Goal: Task Accomplishment & Management: Use online tool/utility

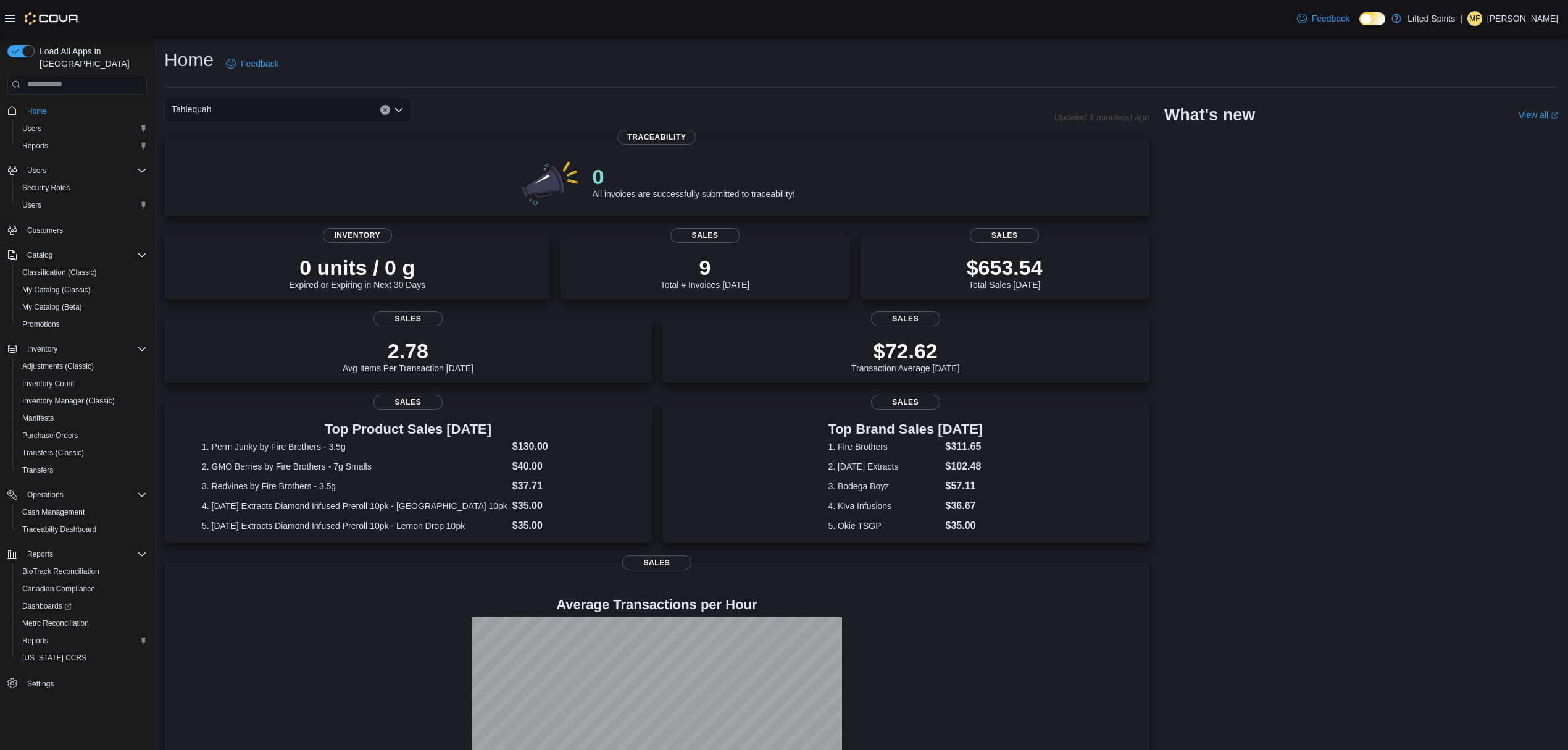
click at [228, 122] on div "Tahlequah Updated 1 minute(s) ago 0 All invoices are successfully submitted to …" at bounding box center [657, 456] width 985 height 718
click at [220, 120] on div "Tahlequah" at bounding box center [288, 109] width 247 height 25
click at [213, 116] on div "Tahlequah Combo box. Selected. [GEOGRAPHIC_DATA]. Press Backspace to delete Tah…" at bounding box center [288, 109] width 247 height 25
click at [233, 143] on span "Muskogee" at bounding box center [226, 149] width 40 height 13
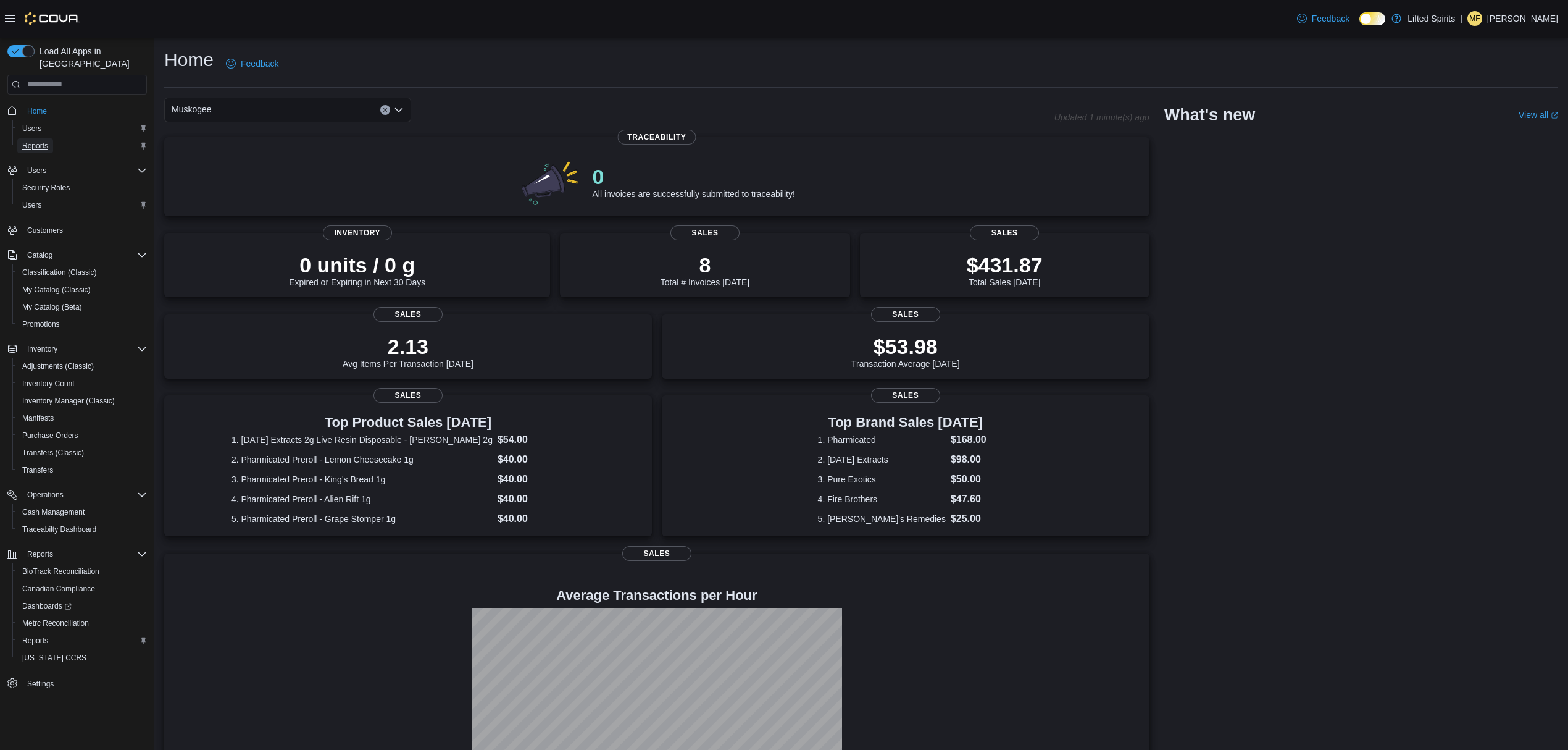
click at [31, 141] on span "Reports" at bounding box center [35, 146] width 26 height 10
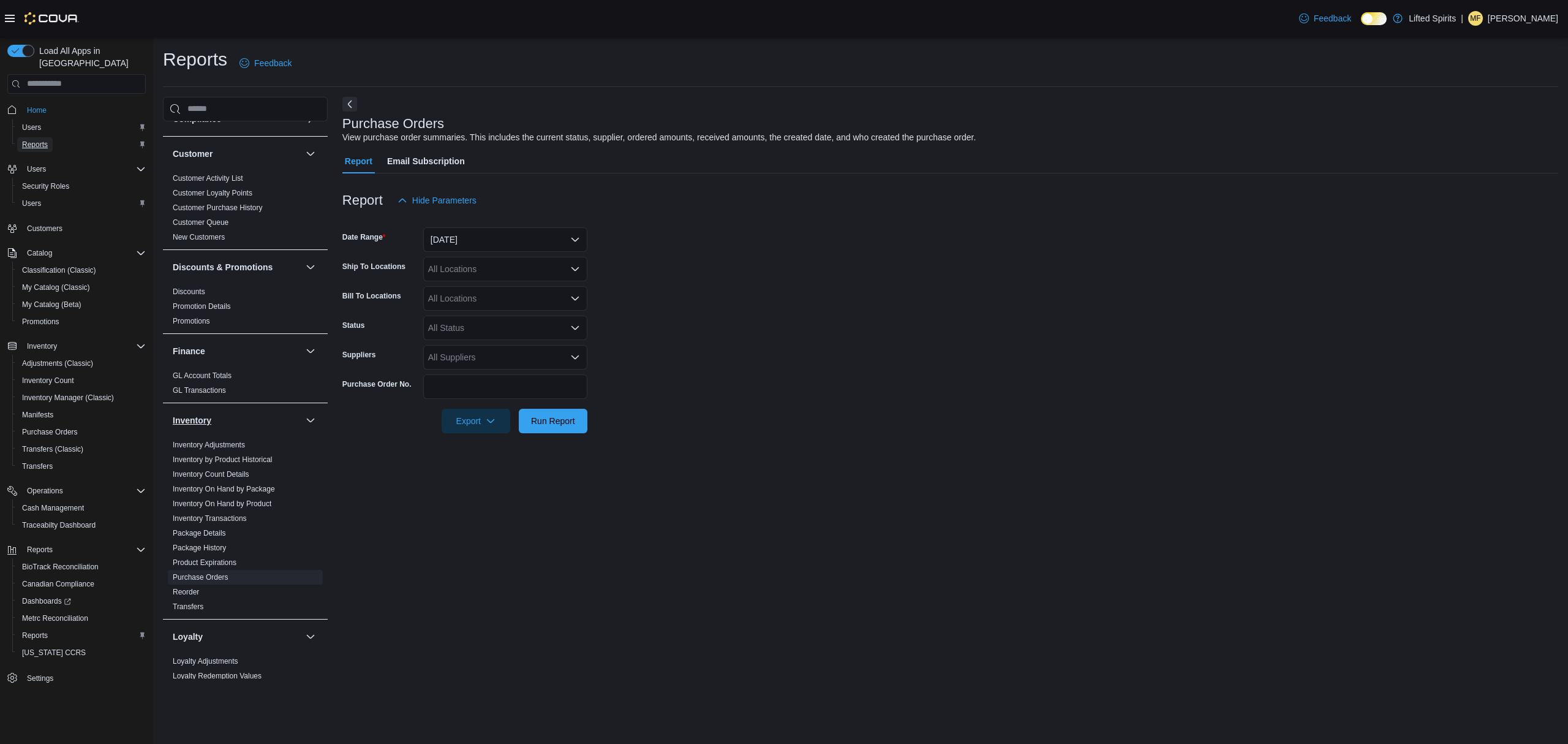
scroll to position [408, 0]
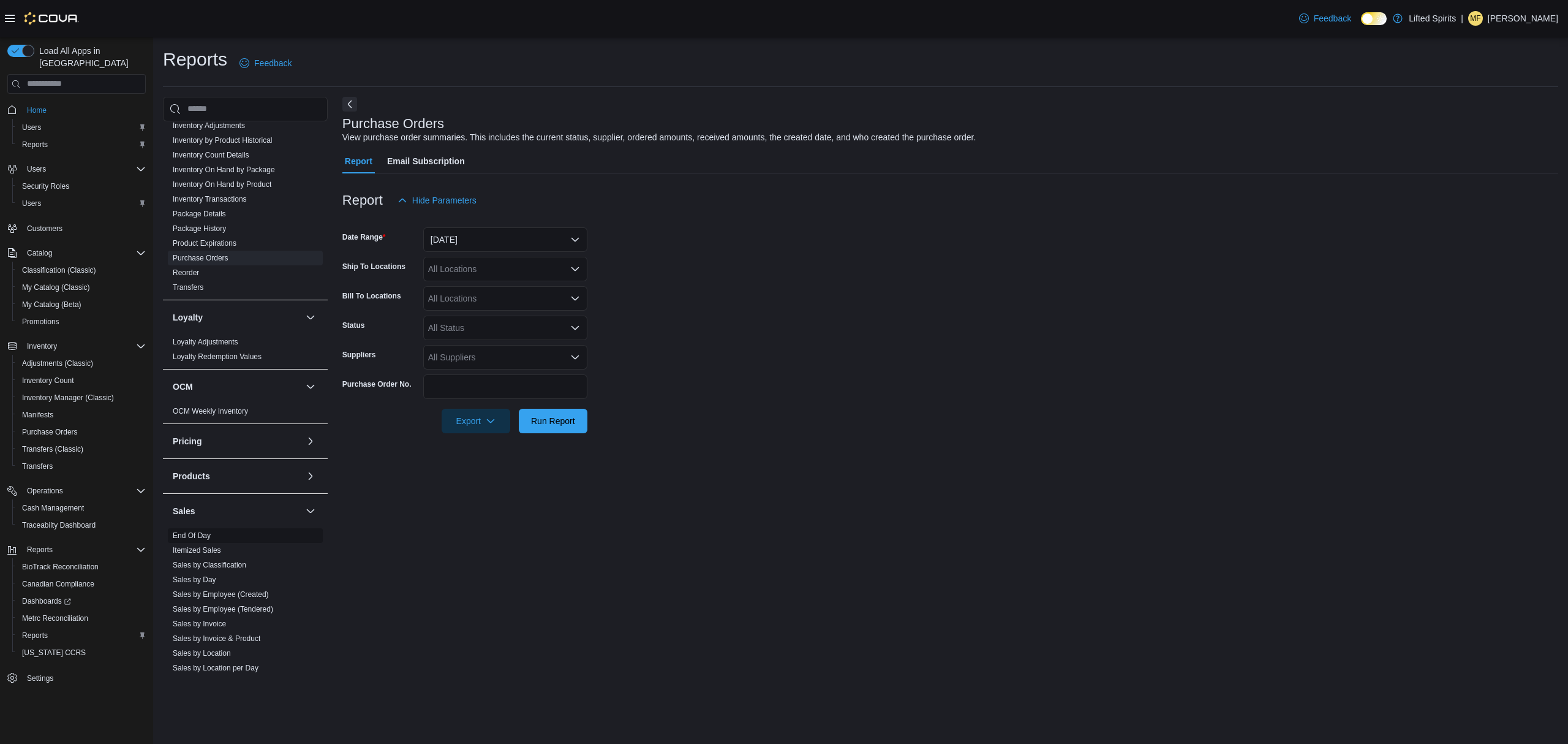
click at [199, 540] on link "End Of Day" at bounding box center [192, 535] width 38 height 9
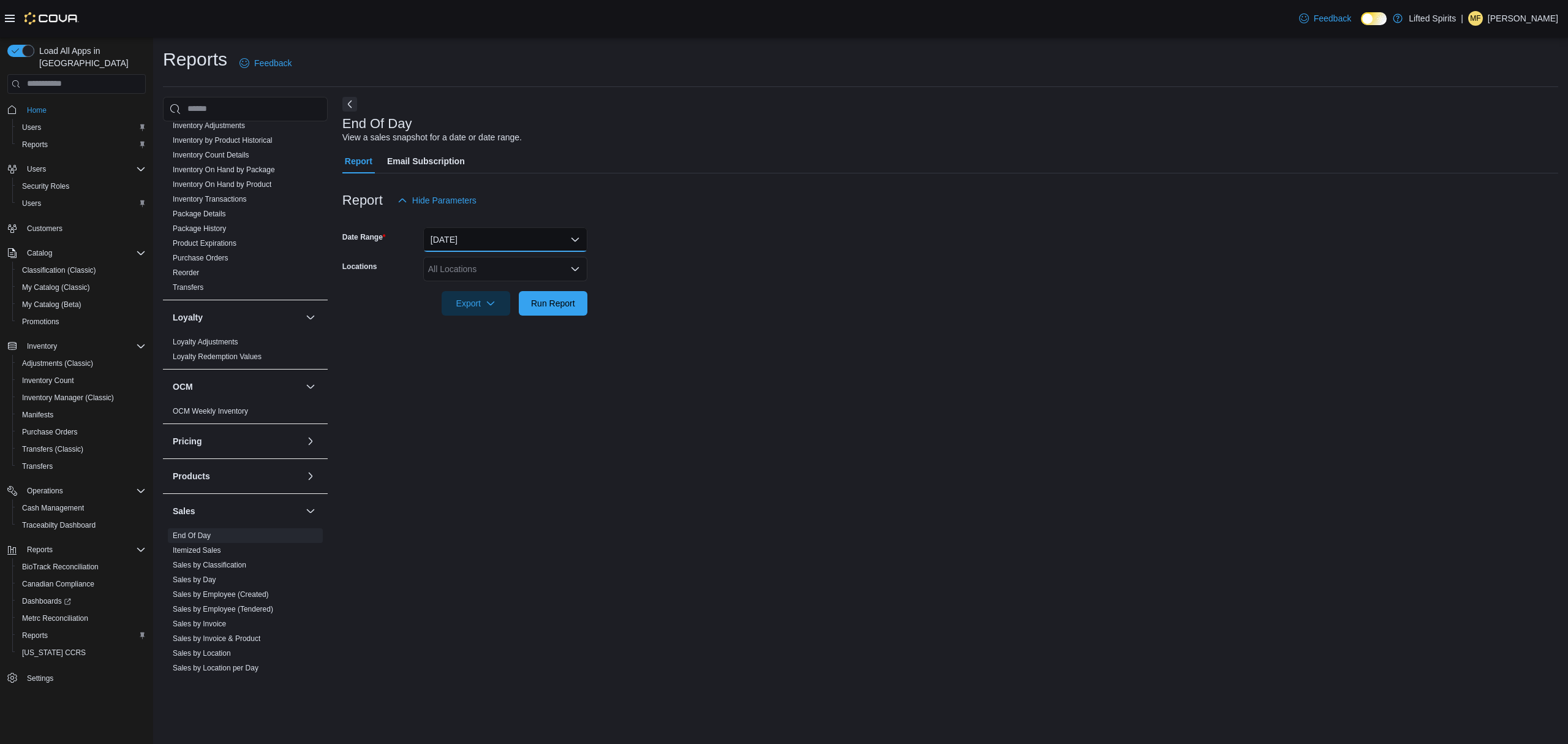
click at [500, 246] on button "[DATE]" at bounding box center [505, 239] width 164 height 24
click at [483, 313] on span "[DATE]" at bounding box center [512, 313] width 140 height 15
click at [454, 267] on div "All Locations" at bounding box center [505, 269] width 164 height 24
click at [487, 304] on span "Muskogee" at bounding box center [469, 307] width 40 height 13
click at [718, 312] on form "Date Range [DATE] Locations [GEOGRAPHIC_DATA] Combo box. Selected. [GEOGRAPHIC_…" at bounding box center [950, 263] width 1216 height 103
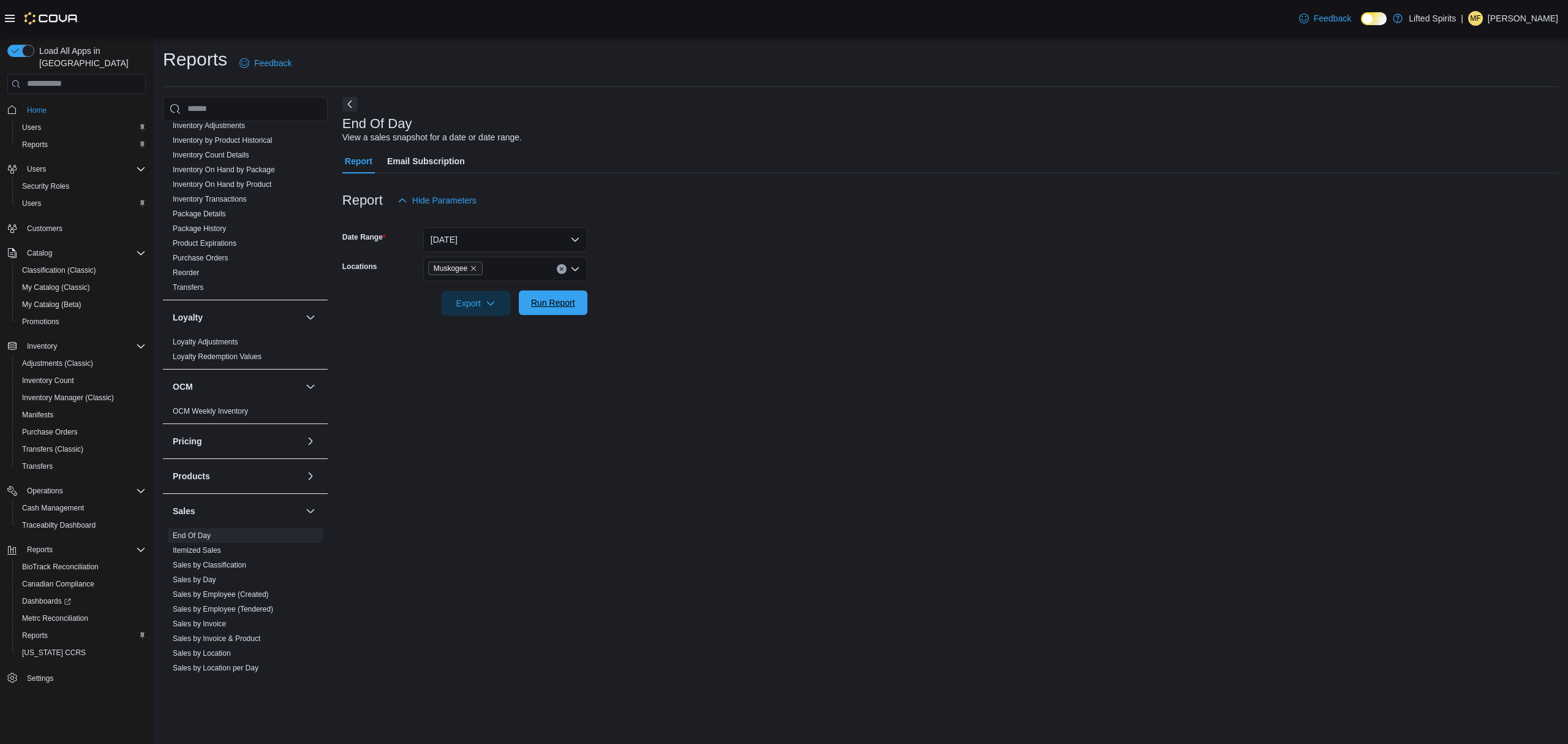
click at [557, 304] on span "Run Report" at bounding box center [552, 302] width 44 height 13
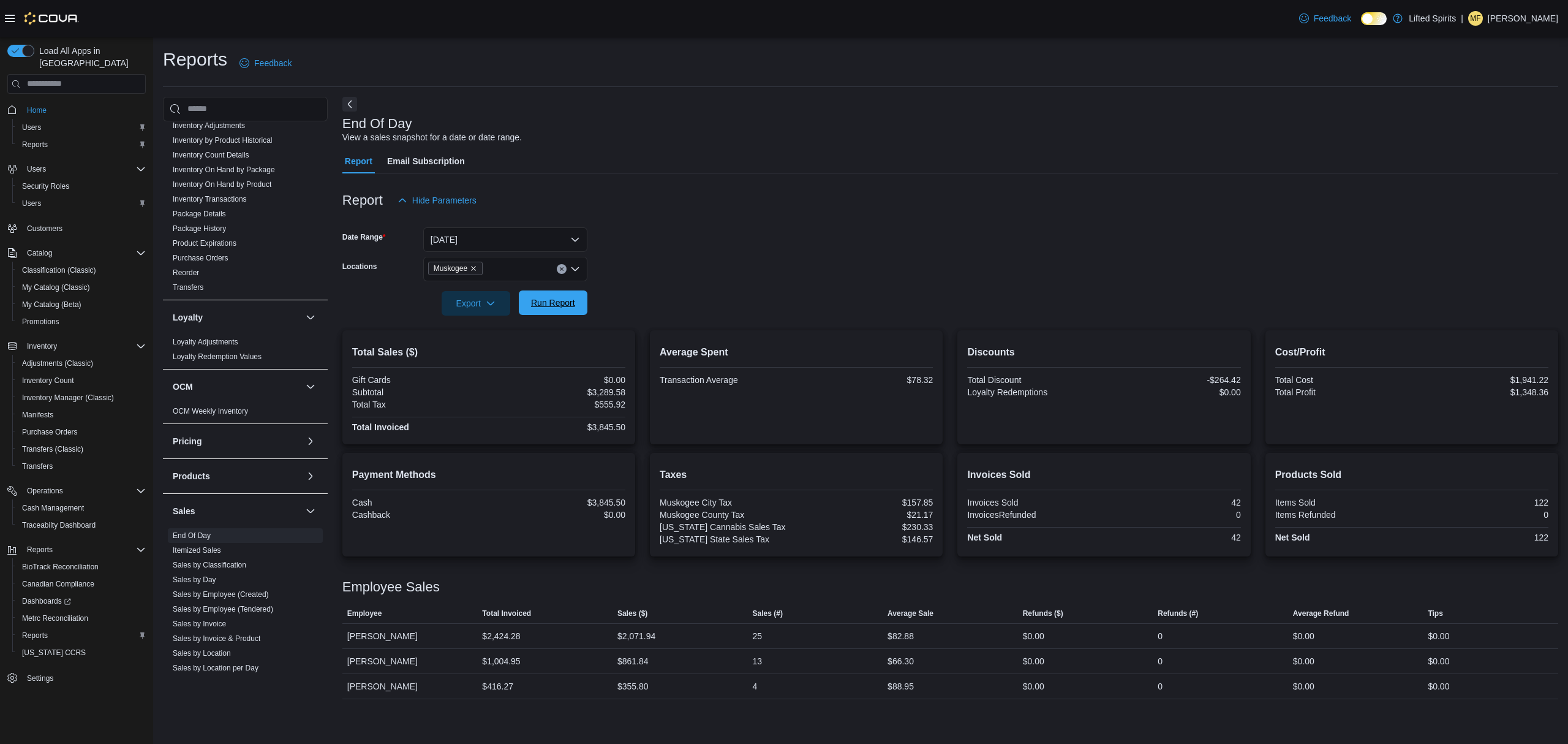
click at [563, 303] on span "Run Report" at bounding box center [552, 302] width 44 height 13
click at [476, 265] on icon "Remove Muskogee from selection in this group" at bounding box center [474, 269] width 8 height 8
click at [480, 325] on span "Tahlequah" at bounding box center [469, 325] width 40 height 13
click at [727, 280] on form "Date Range [DATE] Locations Tahlequah Export Run Report" at bounding box center [950, 263] width 1216 height 103
click at [528, 303] on span "Run Report" at bounding box center [552, 302] width 54 height 24
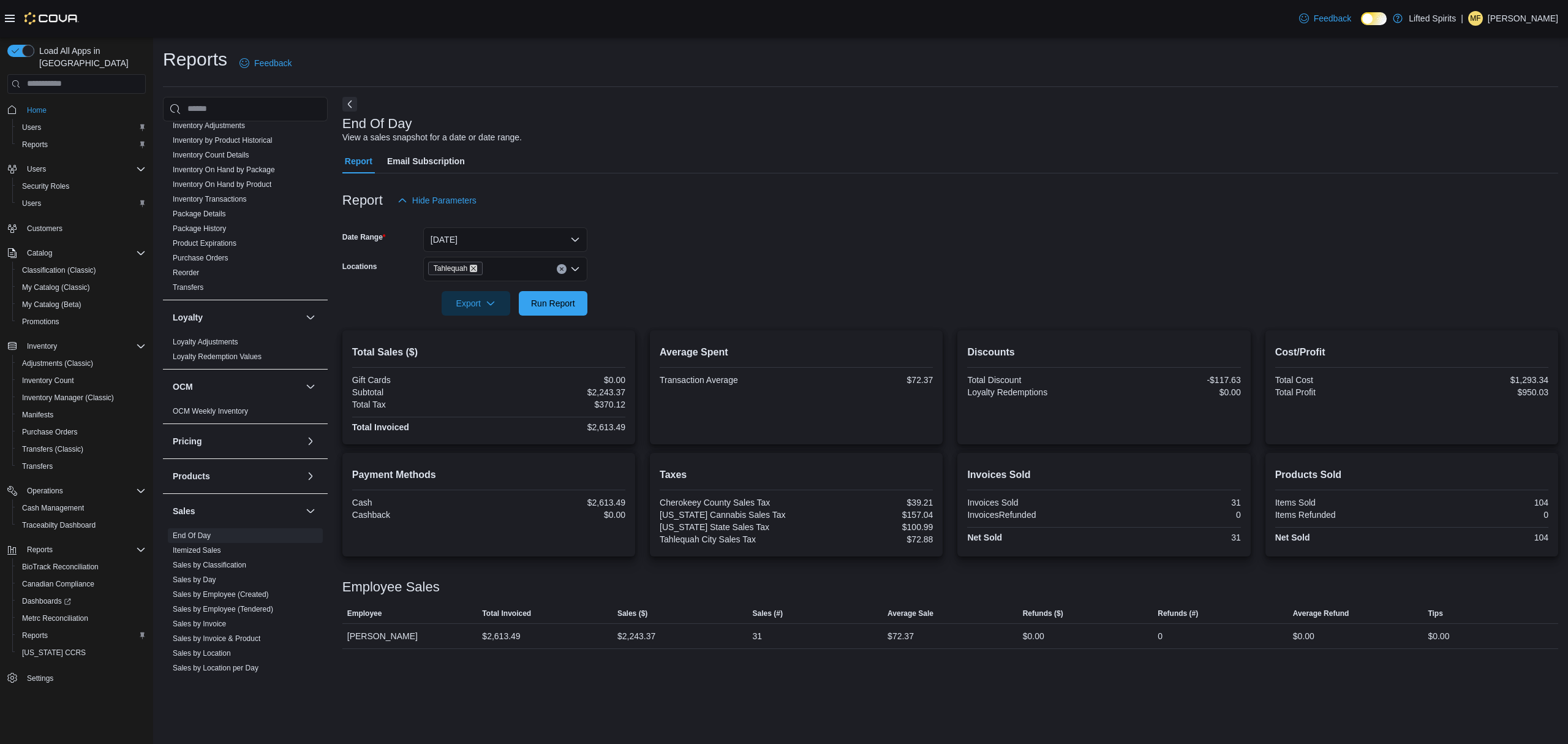
click at [471, 268] on icon "Remove Tahlequah from selection in this group" at bounding box center [474, 269] width 8 height 8
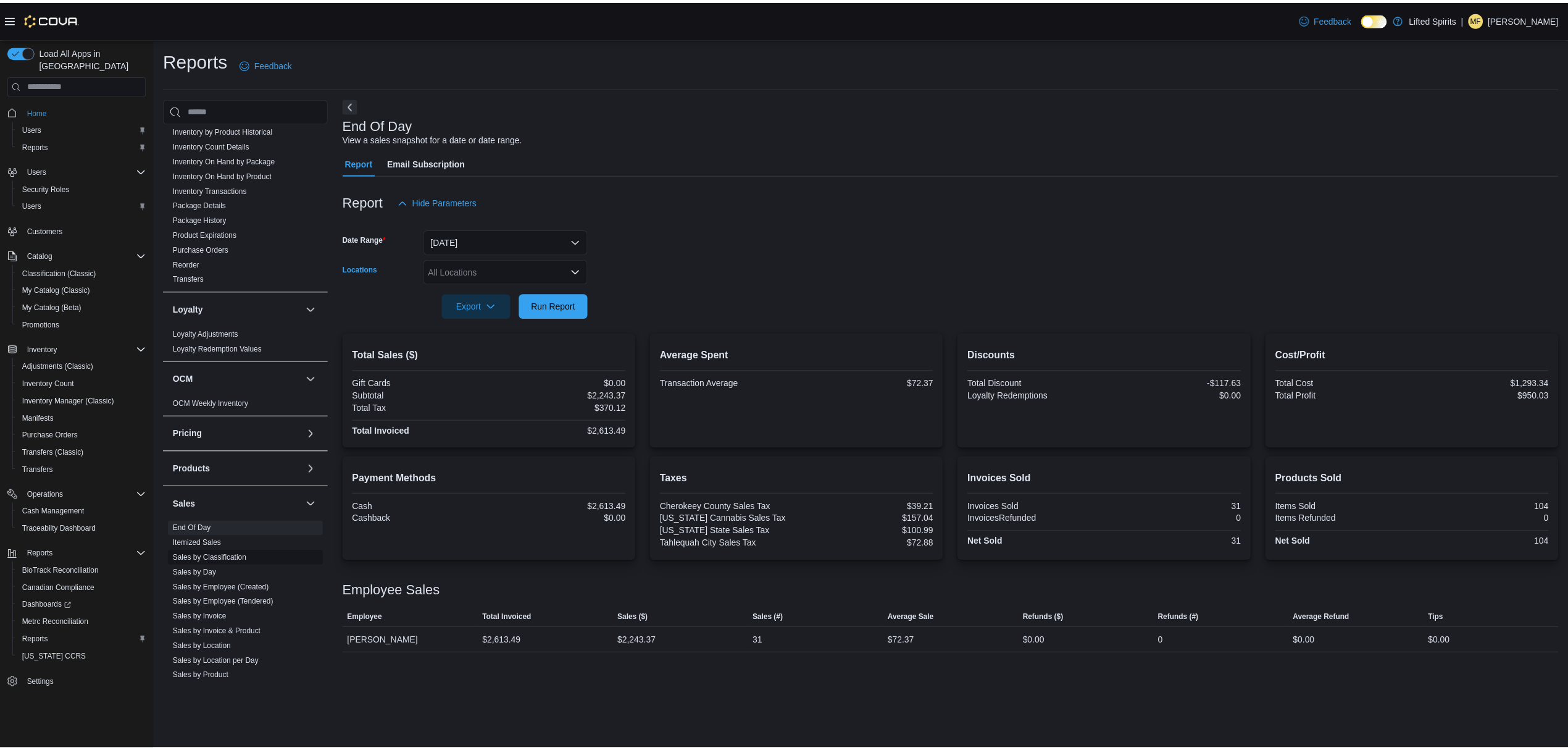
scroll to position [262, 0]
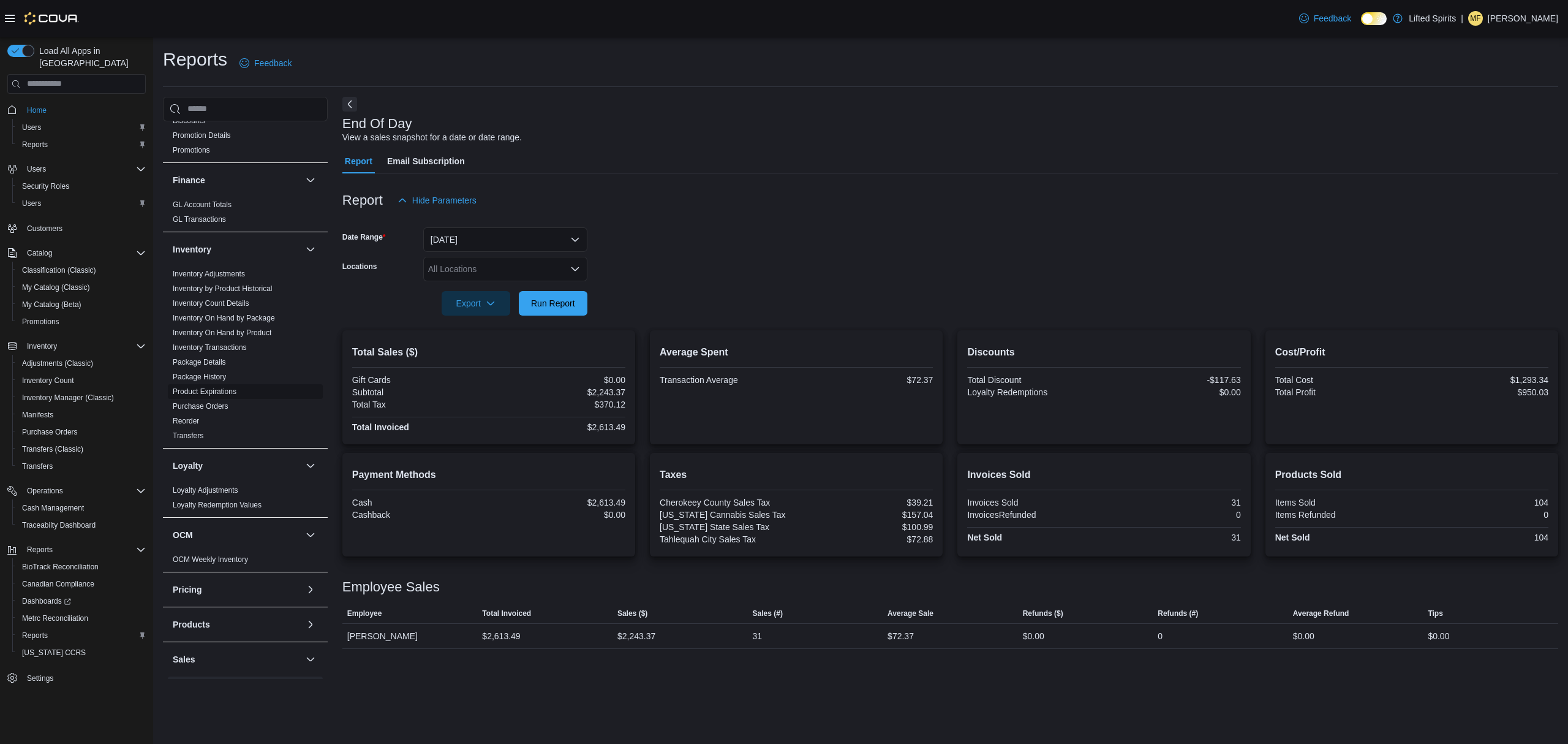
click at [231, 396] on link "Product Expirations" at bounding box center [204, 391] width 64 height 9
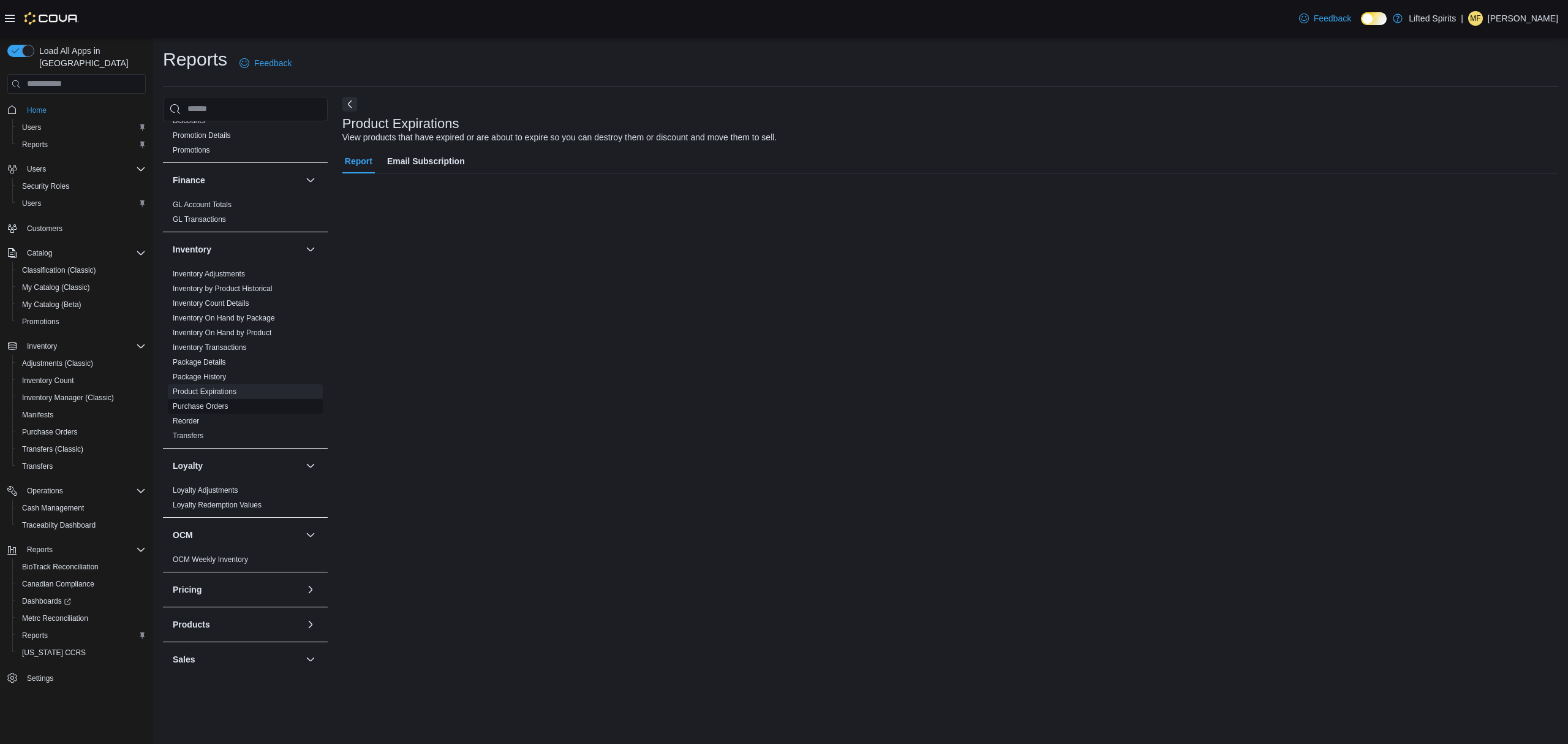
click at [221, 406] on link "Purchase Orders" at bounding box center [200, 406] width 56 height 9
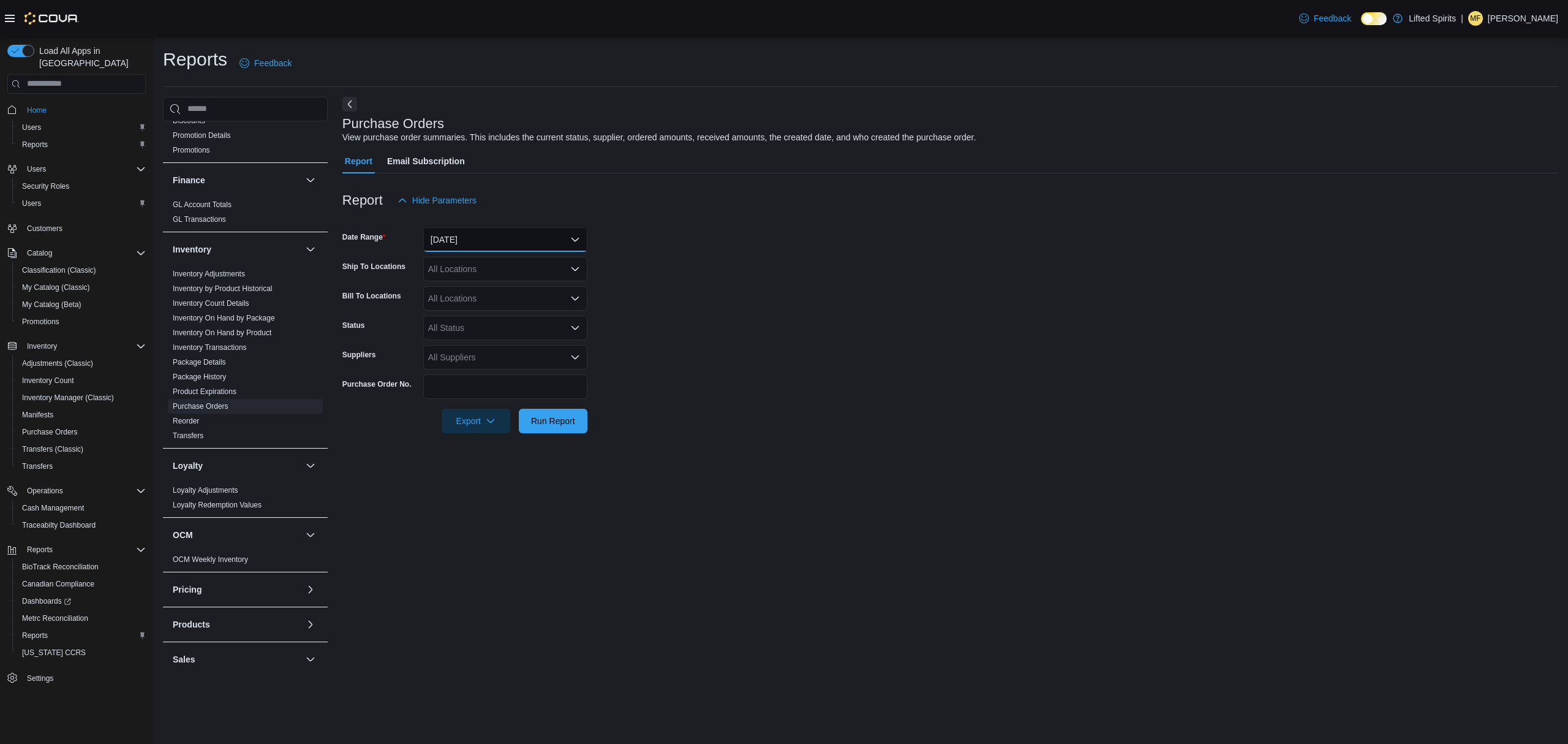
click at [483, 231] on button "[DATE]" at bounding box center [505, 239] width 164 height 24
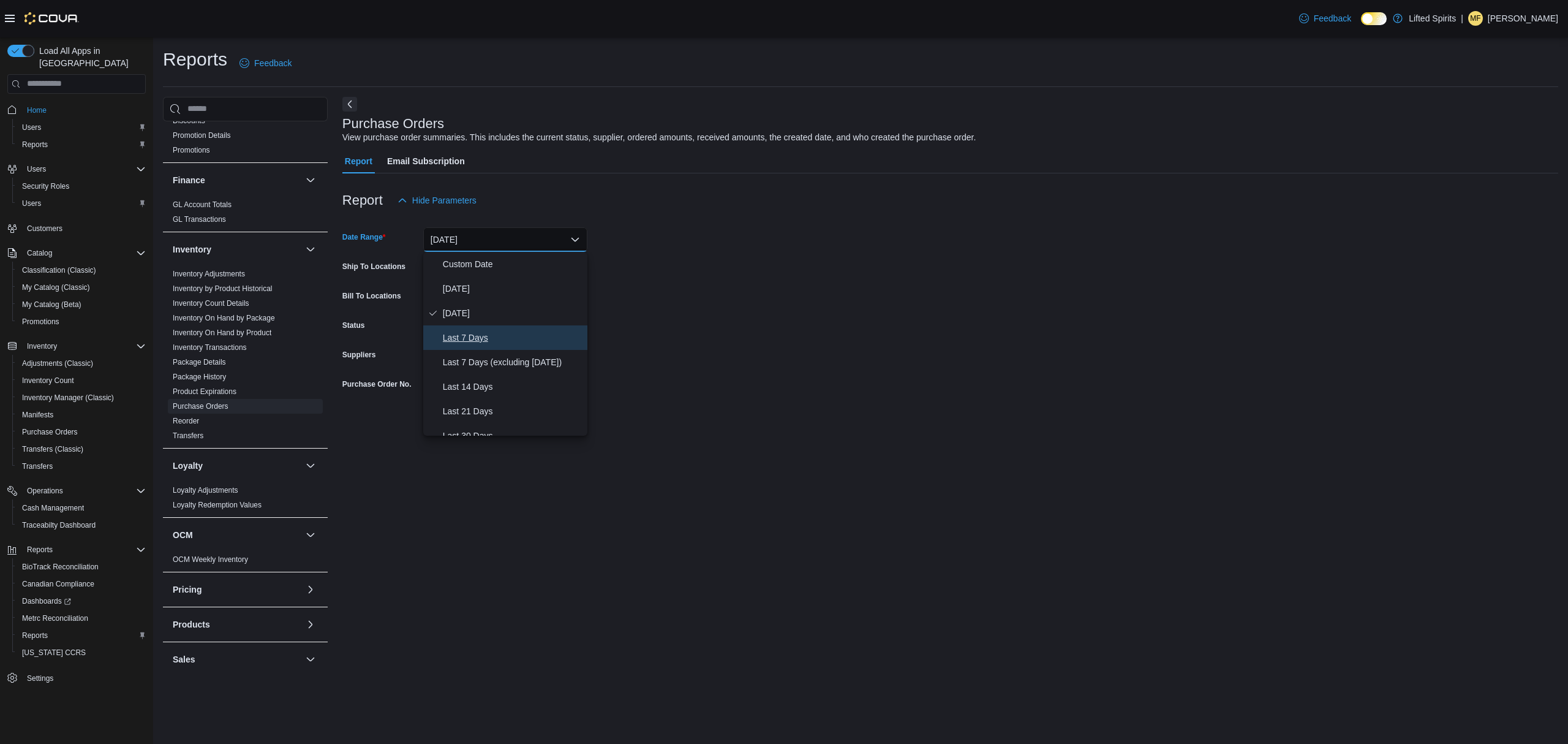
click at [471, 328] on button "Last 7 Days" at bounding box center [505, 337] width 164 height 24
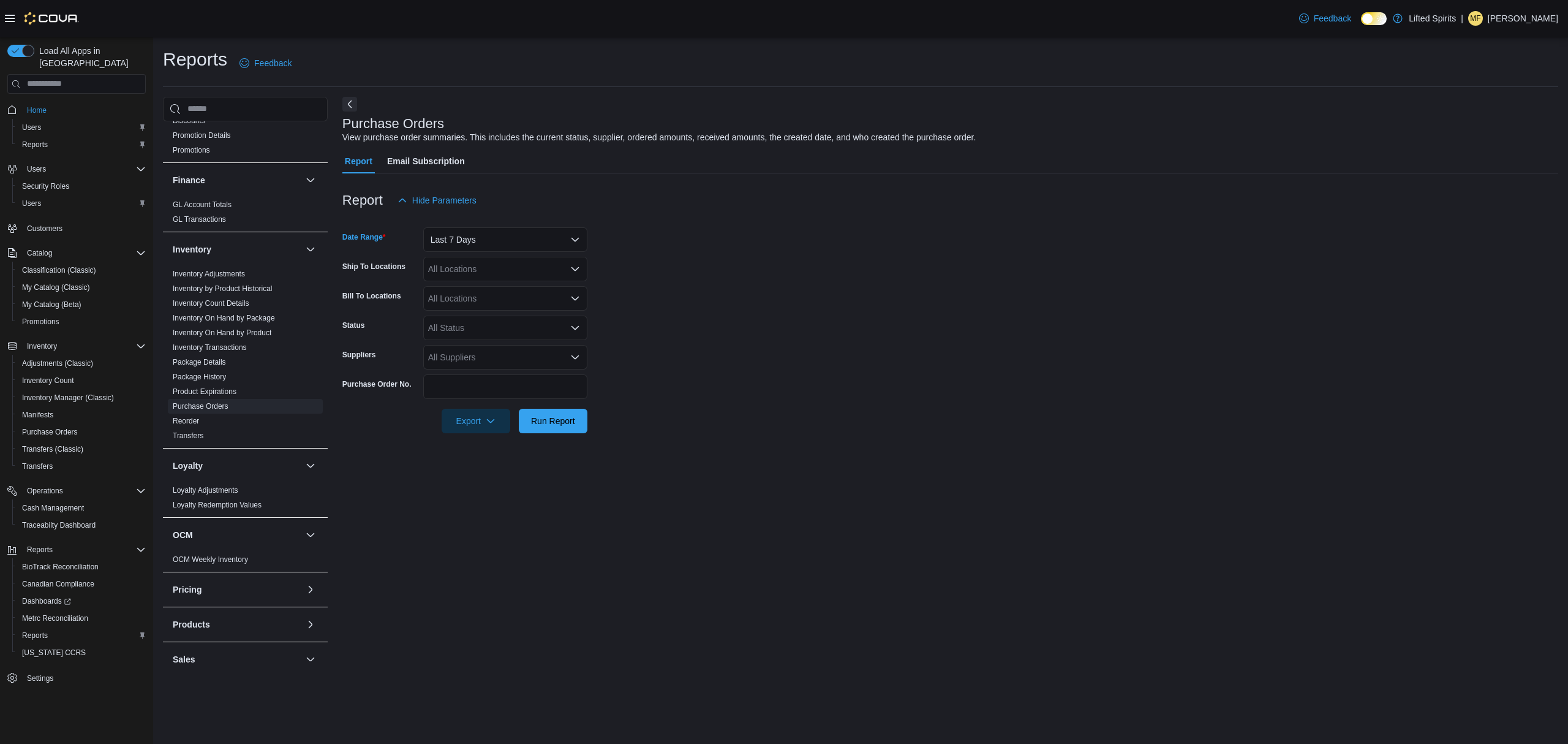
click at [468, 351] on div "All Suppliers" at bounding box center [505, 357] width 164 height 24
type input "***"
click at [480, 379] on span "[PERSON_NAME]'s Remedies" at bounding box center [504, 377] width 150 height 13
drag, startPoint x: 637, startPoint y: 395, endPoint x: 554, endPoint y: 431, distance: 90.5
click at [635, 395] on form "Date Range Last 7 Days Ship To Locations All Locations Bill To Locations All Lo…" at bounding box center [950, 323] width 1216 height 221
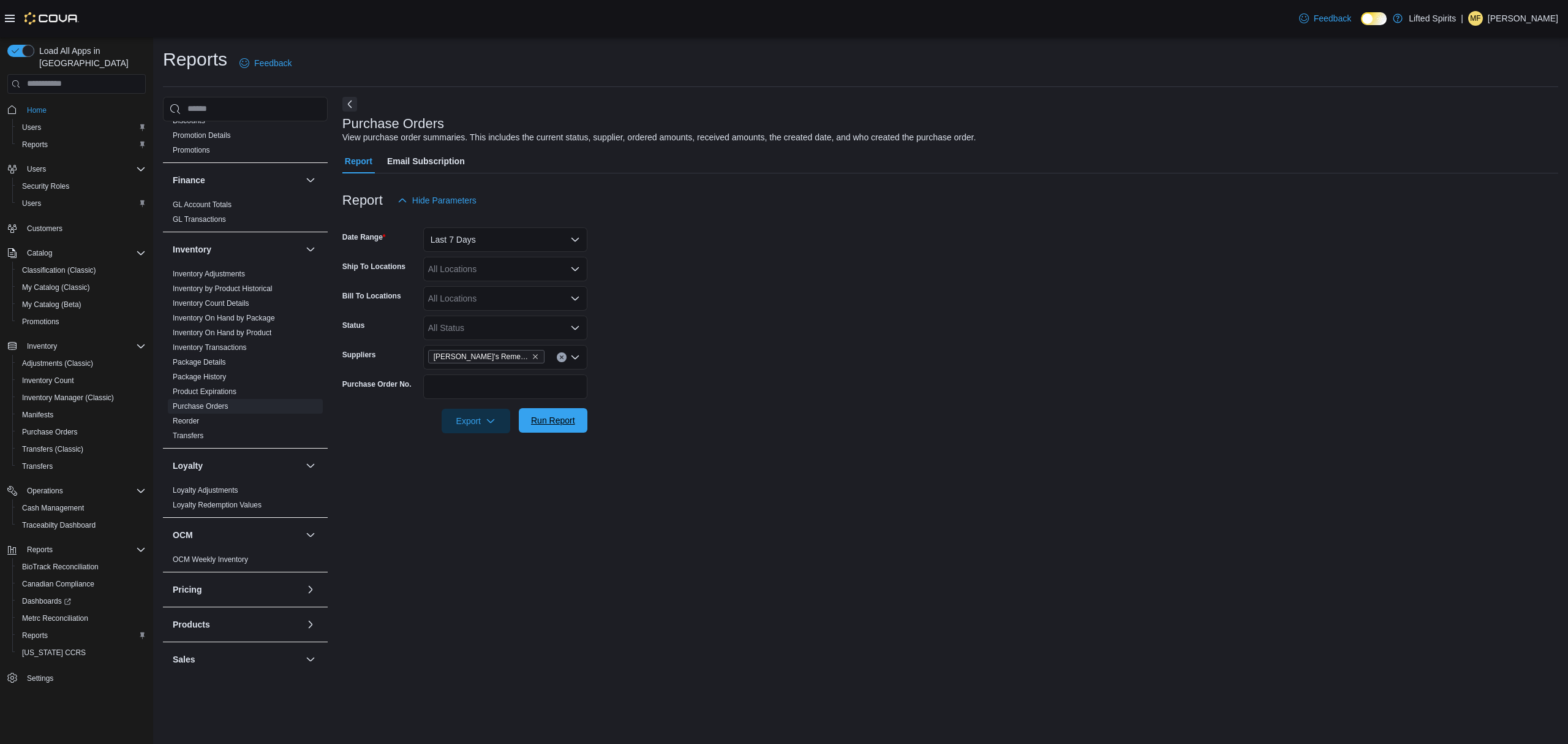
click at [544, 420] on span "Run Report" at bounding box center [552, 420] width 44 height 13
